Goal: Task Accomplishment & Management: Manage account settings

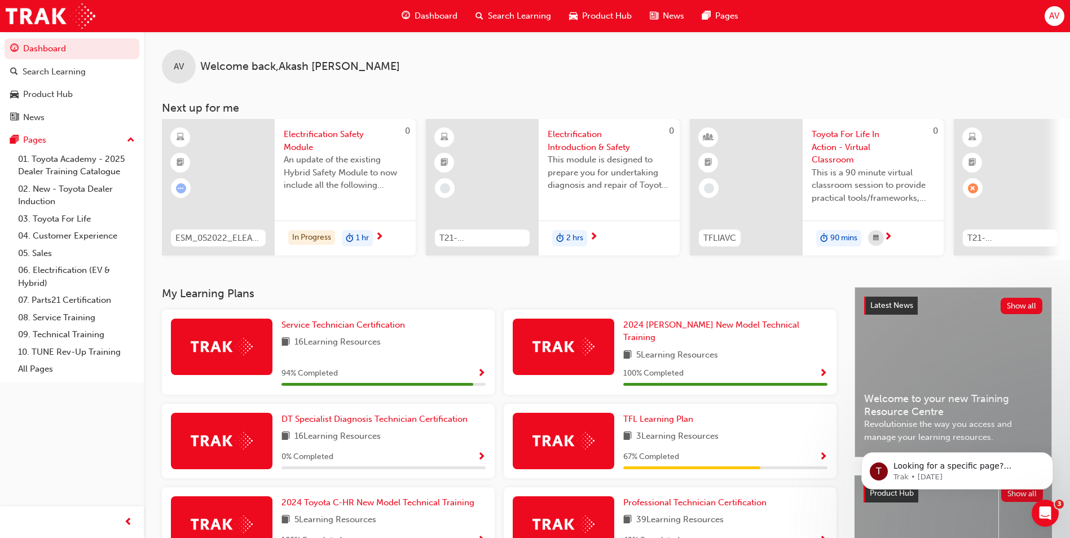
click at [1060, 21] on div "AV" at bounding box center [1055, 16] width 20 height 20
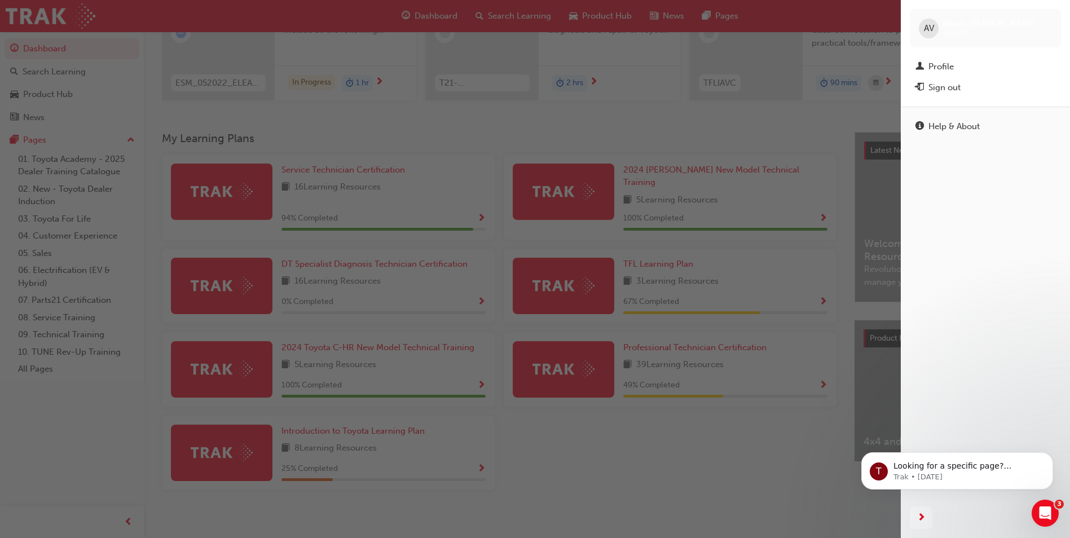
scroll to position [156, 0]
drag, startPoint x: 946, startPoint y: 88, endPoint x: 939, endPoint y: 81, distance: 10.0
click at [946, 87] on div "Sign out" at bounding box center [945, 87] width 32 height 13
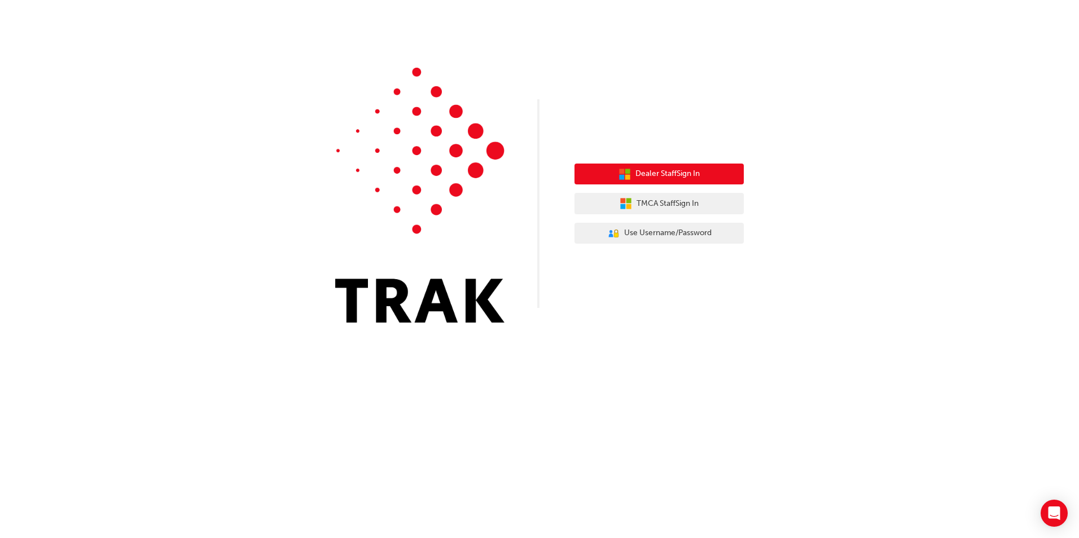
click at [681, 181] on button "Dealer Staff Sign In" at bounding box center [658, 174] width 169 height 21
